Goal: Information Seeking & Learning: Learn about a topic

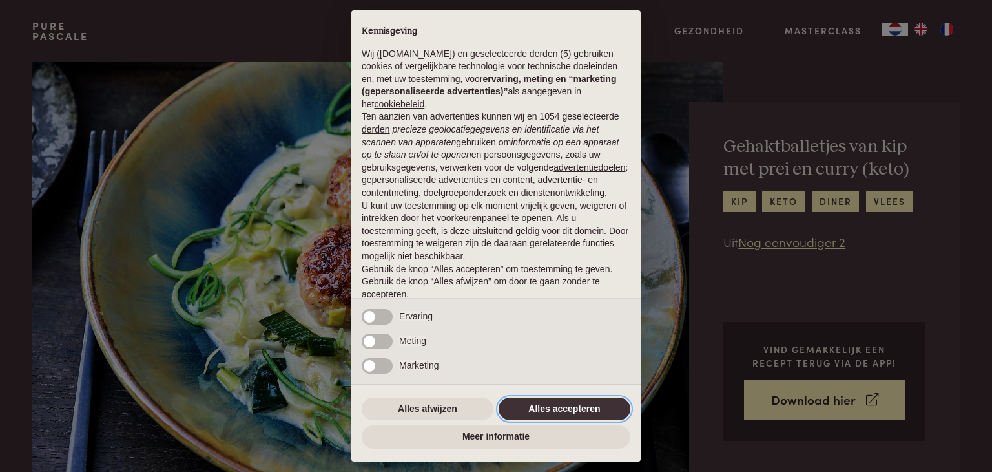
click at [568, 411] on button "Alles accepteren" at bounding box center [565, 408] width 132 height 23
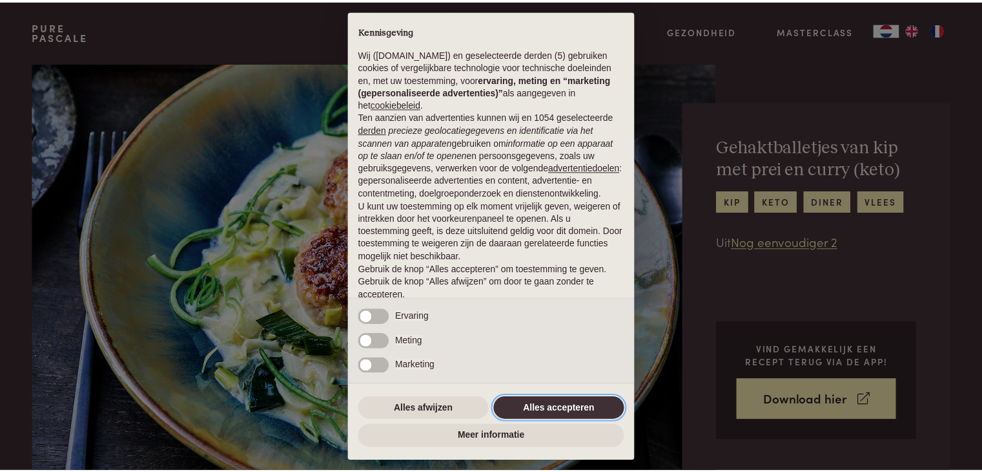
scroll to position [48, 0]
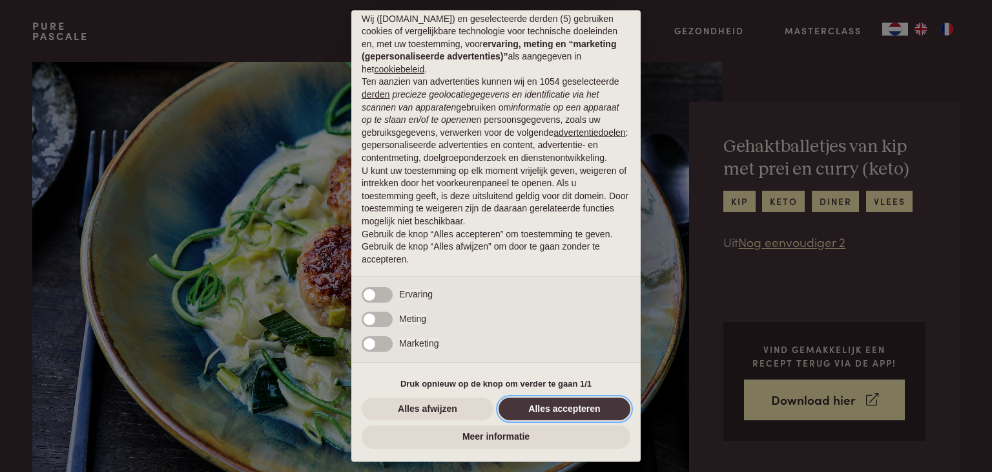
click at [566, 407] on button "Alles accepteren" at bounding box center [565, 408] width 132 height 23
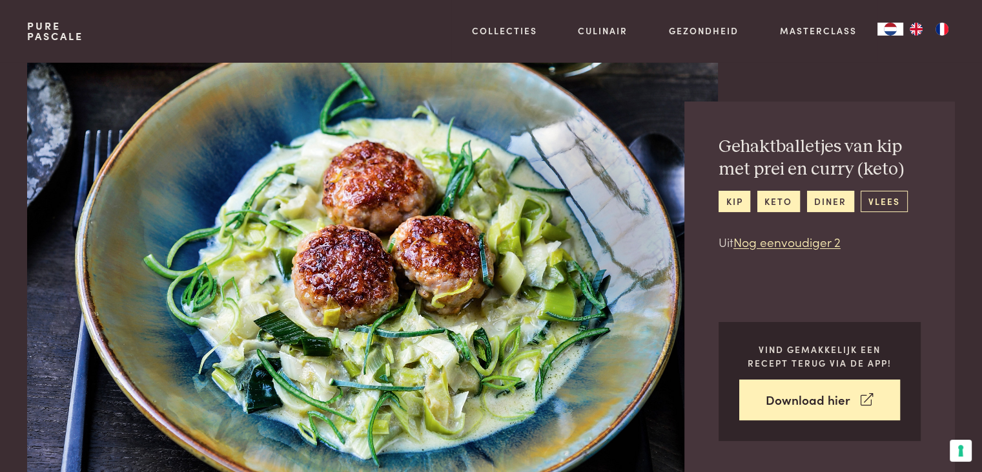
click at [885, 205] on link "vlees" at bounding box center [884, 201] width 47 height 21
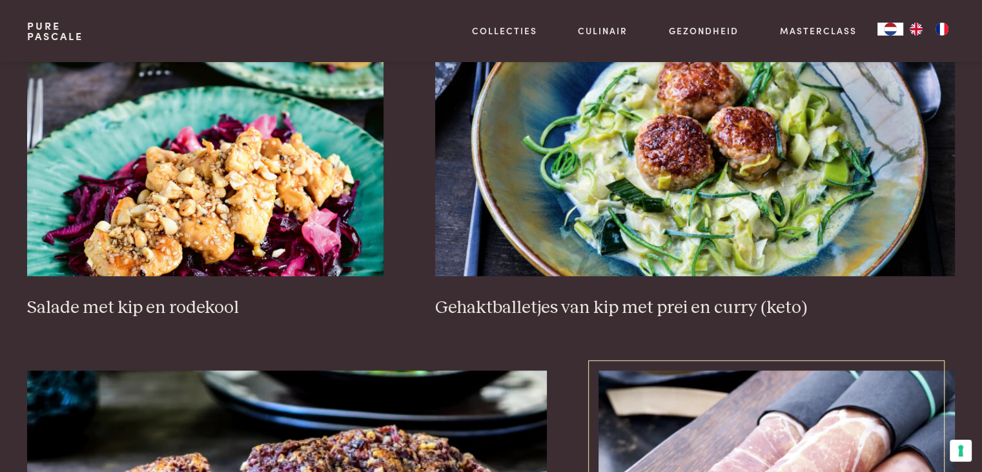
scroll to position [840, 0]
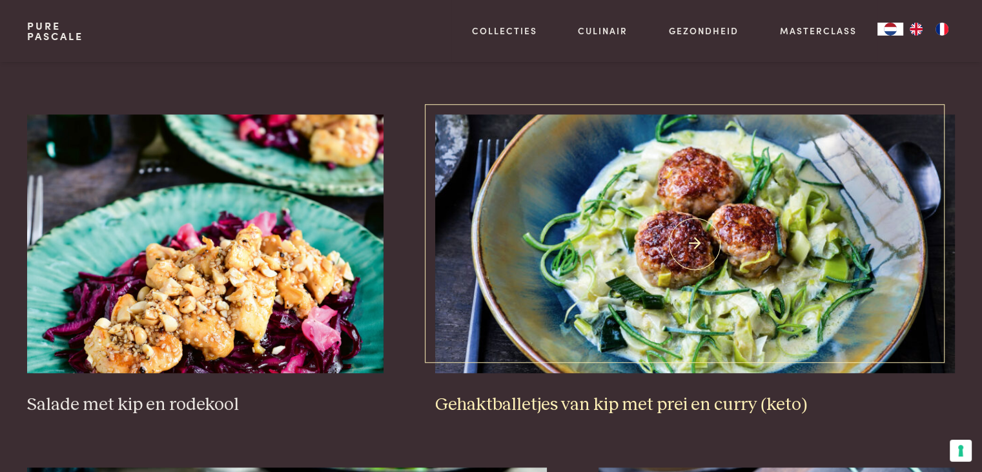
click at [757, 234] on img at bounding box center [695, 243] width 520 height 258
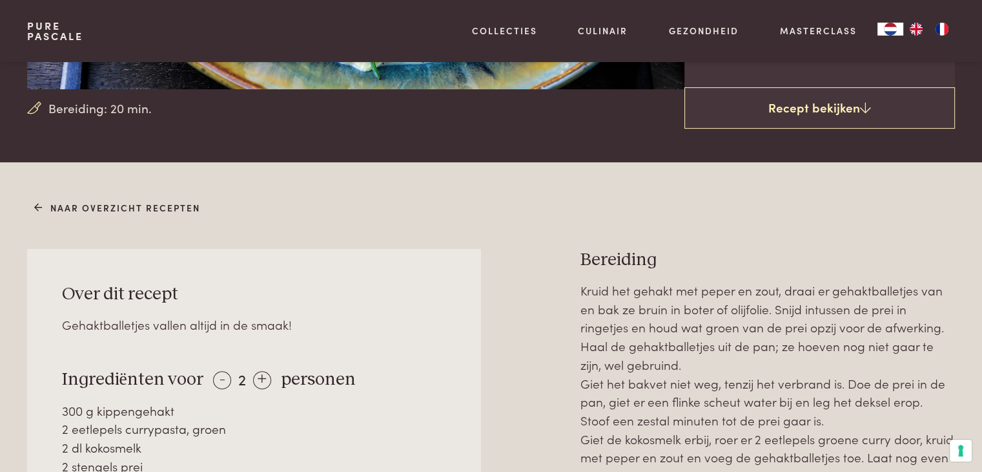
scroll to position [517, 0]
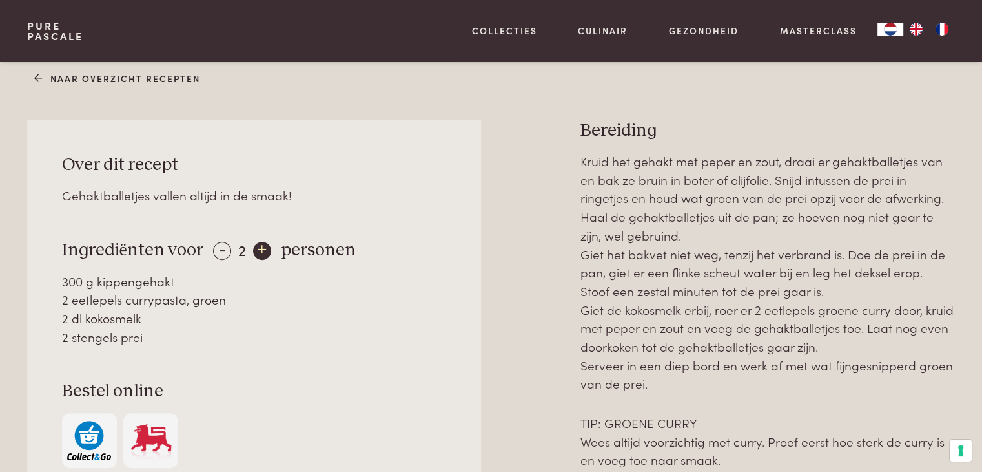
click at [253, 248] on div "+" at bounding box center [262, 251] width 18 height 18
click at [258, 247] on div "+" at bounding box center [262, 251] width 18 height 18
click at [258, 247] on div "+" at bounding box center [263, 251] width 18 height 18
